Goal: Use online tool/utility

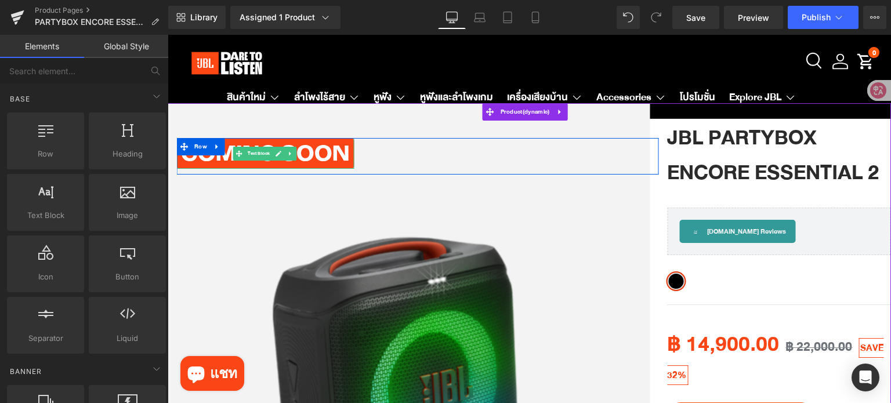
click at [258, 157] on span "Text Block" at bounding box center [258, 154] width 27 height 14
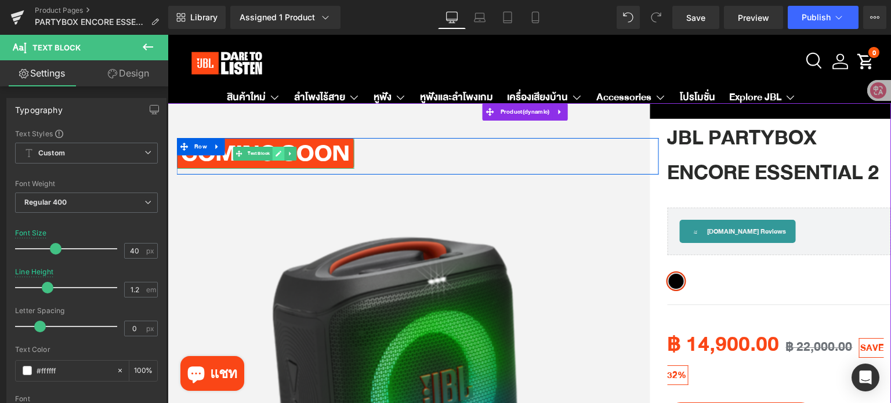
click at [273, 157] on link at bounding box center [279, 154] width 12 height 14
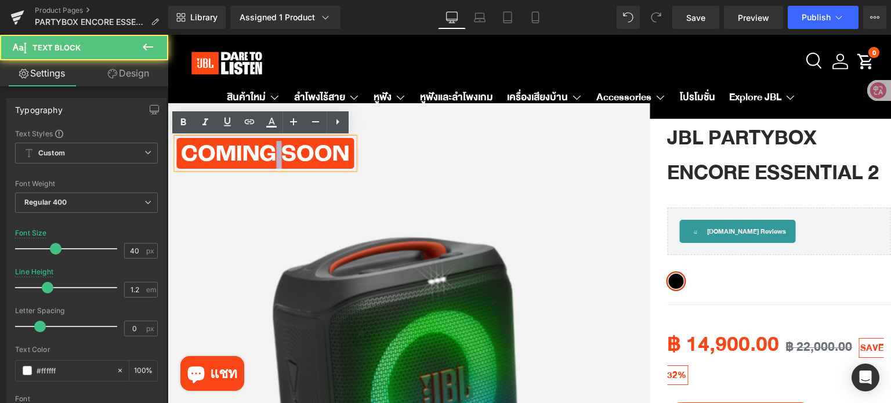
click at [272, 157] on p "COMING SOON" at bounding box center [265, 155] width 168 height 28
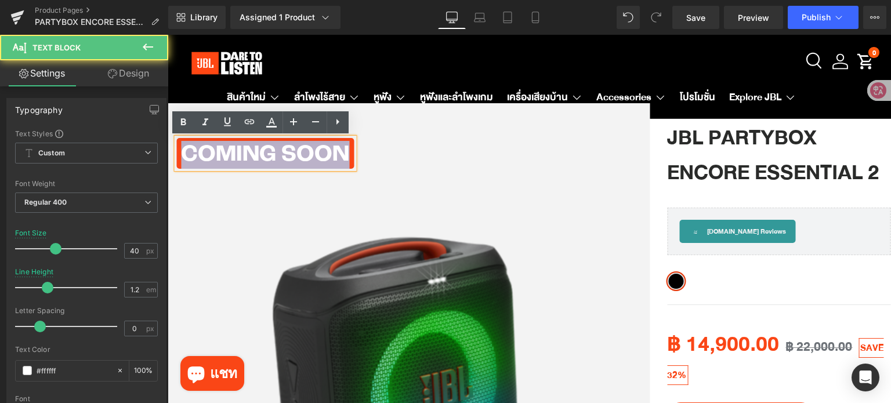
click at [272, 157] on p "COMING SOON" at bounding box center [265, 155] width 168 height 28
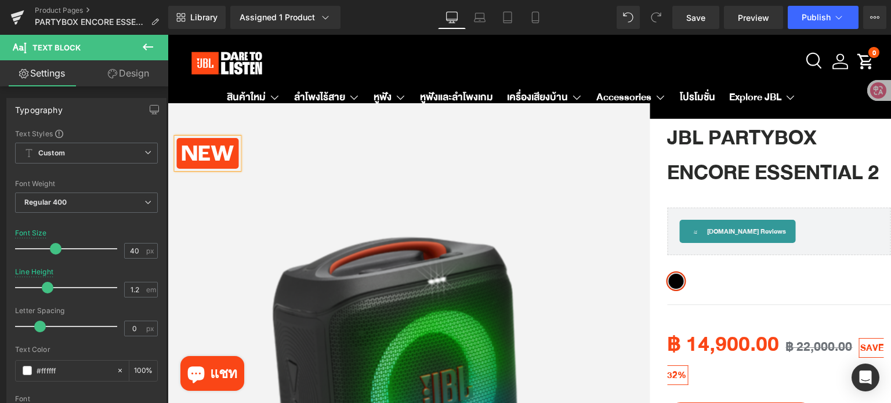
click at [443, 198] on img at bounding box center [409, 380] width 465 height 465
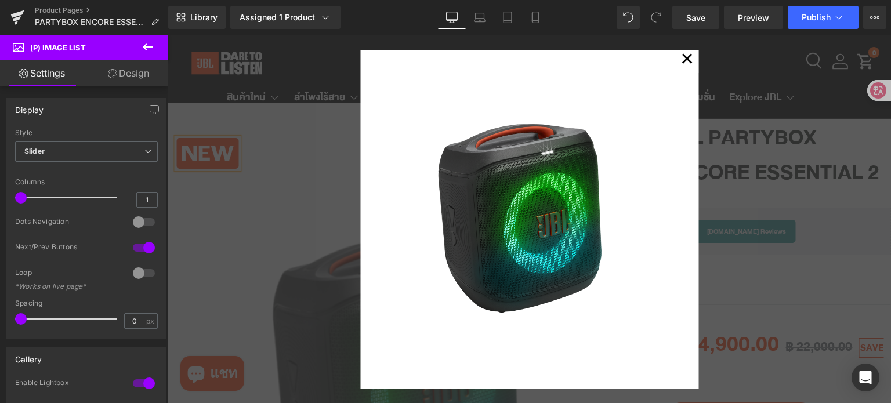
click at [681, 60] on button "✕" at bounding box center [686, 61] width 23 height 23
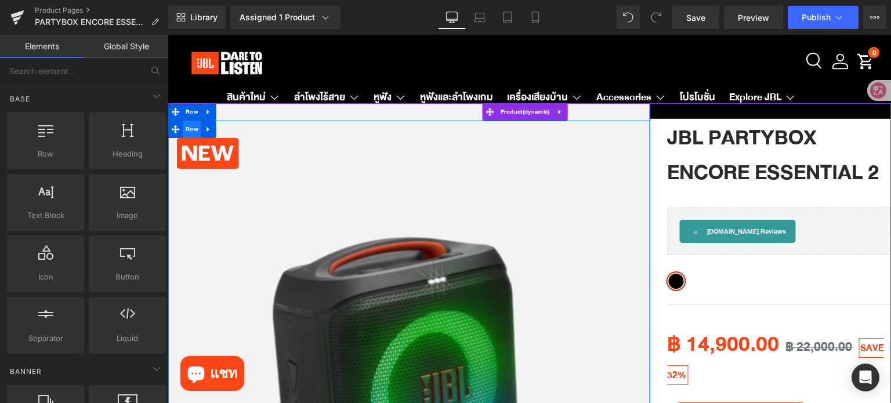
click at [183, 132] on span "Row" at bounding box center [192, 129] width 19 height 17
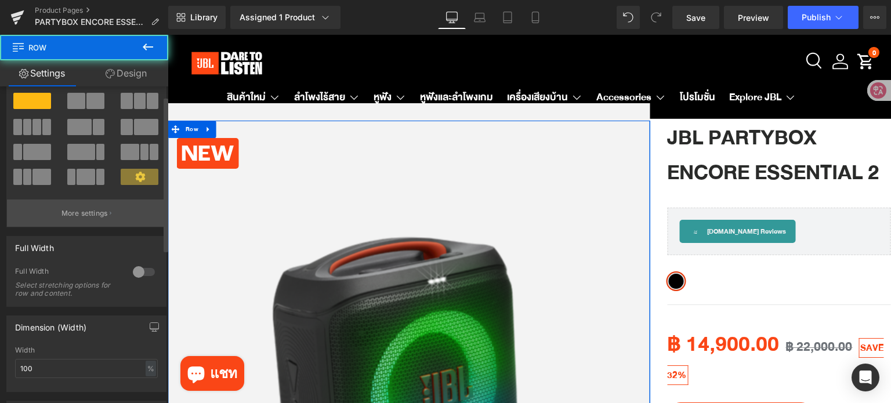
scroll to position [116, 0]
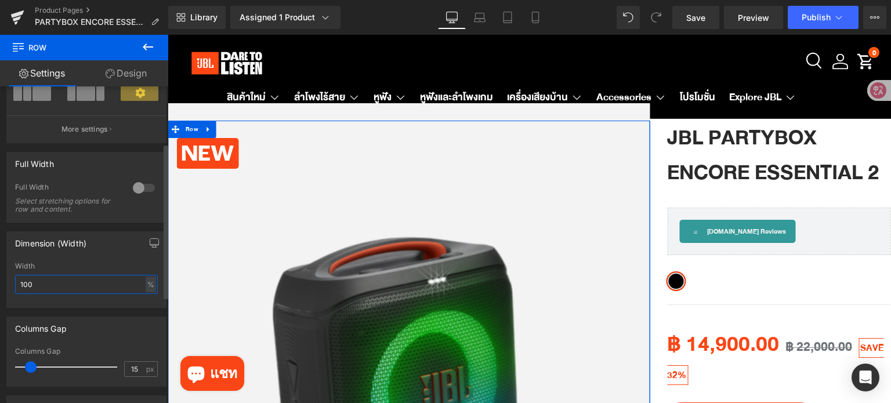
drag, startPoint x: 60, startPoint y: 291, endPoint x: 2, endPoint y: 291, distance: 57.4
click at [2, 291] on div "Dimension (Width) 100% Width 100 % % px" at bounding box center [86, 265] width 173 height 85
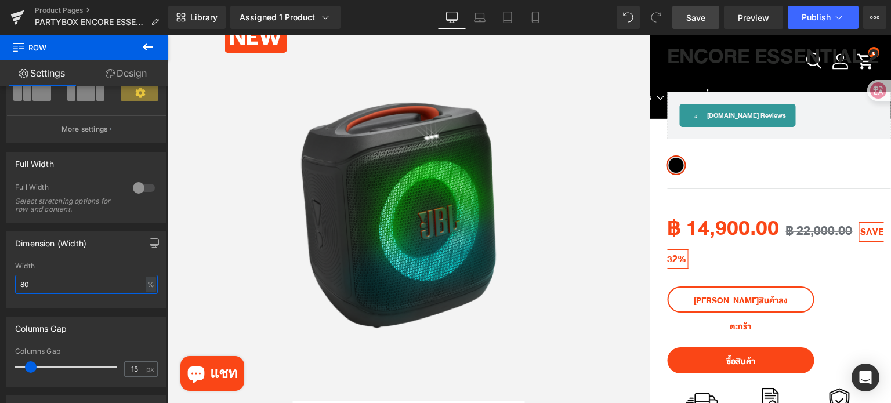
type input "80"
drag, startPoint x: 696, startPoint y: 16, endPoint x: 333, endPoint y: 247, distance: 430.0
click at [696, 16] on span "Save" at bounding box center [695, 18] width 19 height 12
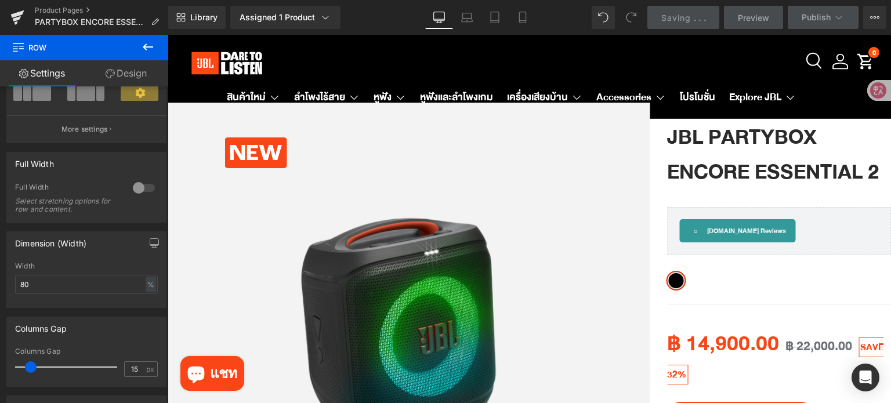
scroll to position [0, 0]
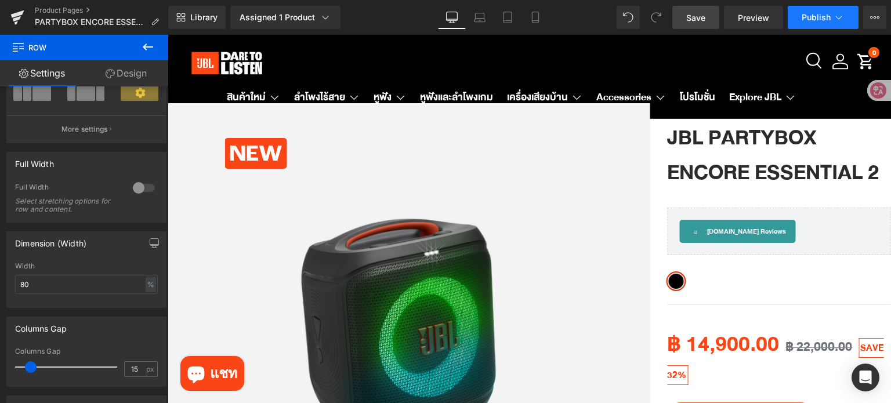
click at [803, 16] on span "Publish" at bounding box center [816, 17] width 29 height 9
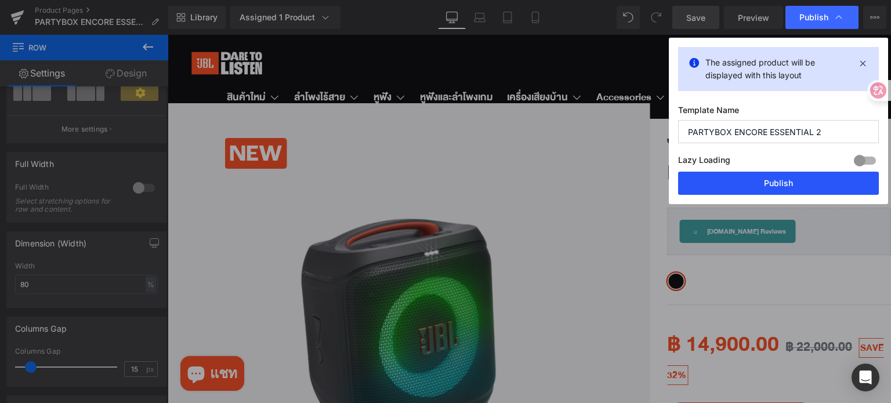
click at [755, 184] on button "Publish" at bounding box center [778, 183] width 201 height 23
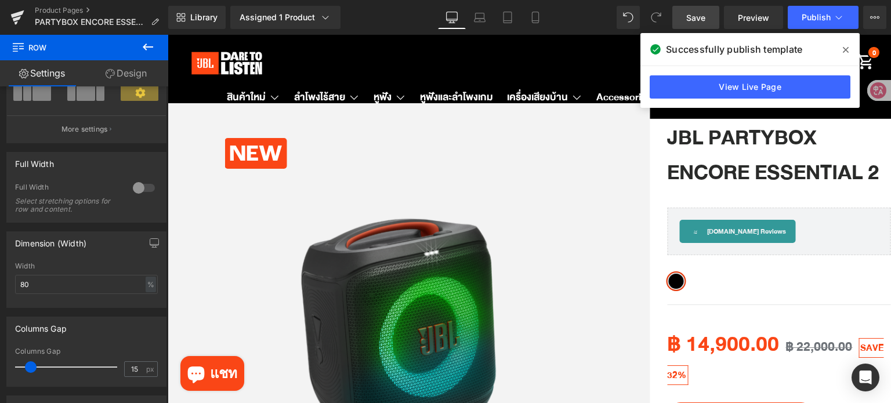
click at [846, 49] on icon at bounding box center [846, 50] width 6 height 6
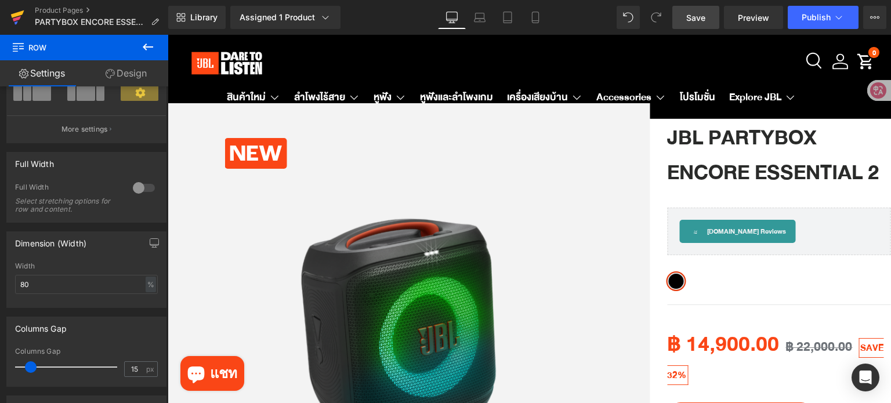
click at [17, 20] on icon at bounding box center [17, 18] width 8 height 5
